Goal: Task Accomplishment & Management: Use online tool/utility

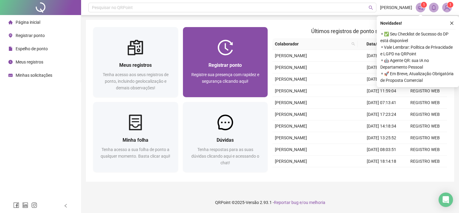
click at [228, 59] on div "Registrar ponto Registre sua presença com rapidez e segurança clicando aqui!" at bounding box center [225, 76] width 85 height 42
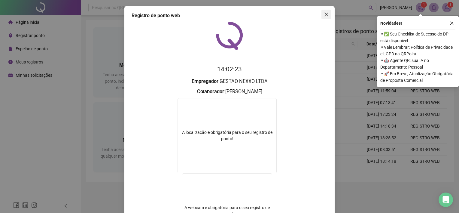
click at [330, 11] on div "Registro de ponto web 14:02:23 Empregador : GESTAO NEXXO LTDA Colaborador : [PE…" at bounding box center [229, 144] width 210 height 276
click at [324, 16] on icon "close" at bounding box center [326, 14] width 5 height 5
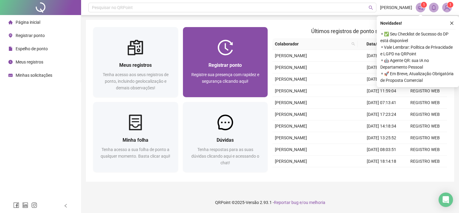
click at [243, 57] on div "Registrar ponto Registre sua presença com rapidez e segurança clicando aqui!" at bounding box center [225, 76] width 85 height 42
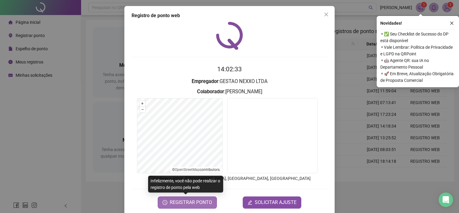
click at [183, 201] on span "REGISTRAR PONTO" at bounding box center [191, 201] width 42 height 7
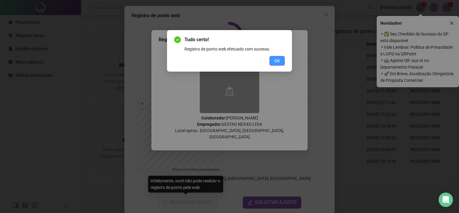
click at [278, 63] on span "OK" at bounding box center [277, 60] width 6 height 7
